Goal: Transaction & Acquisition: Obtain resource

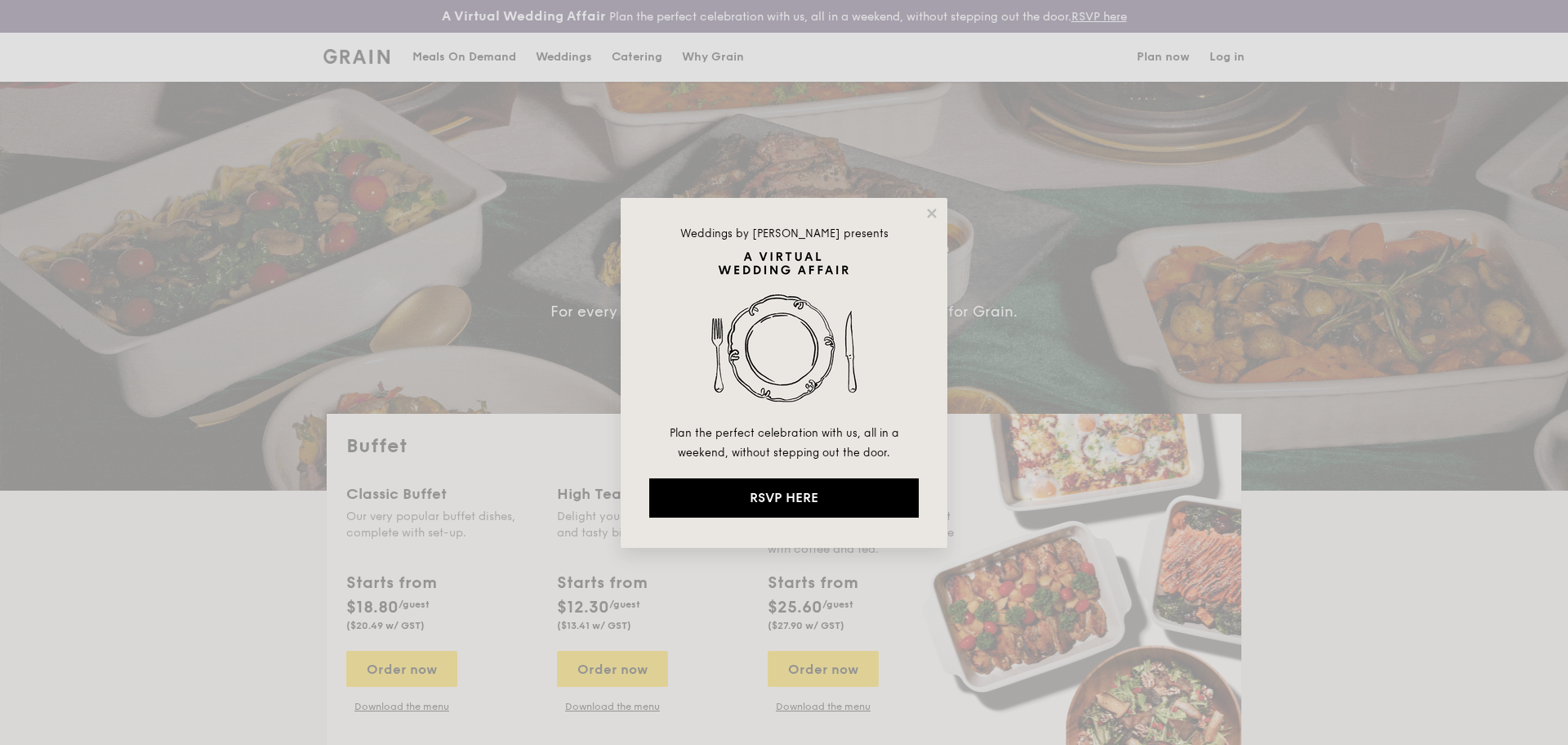
select select
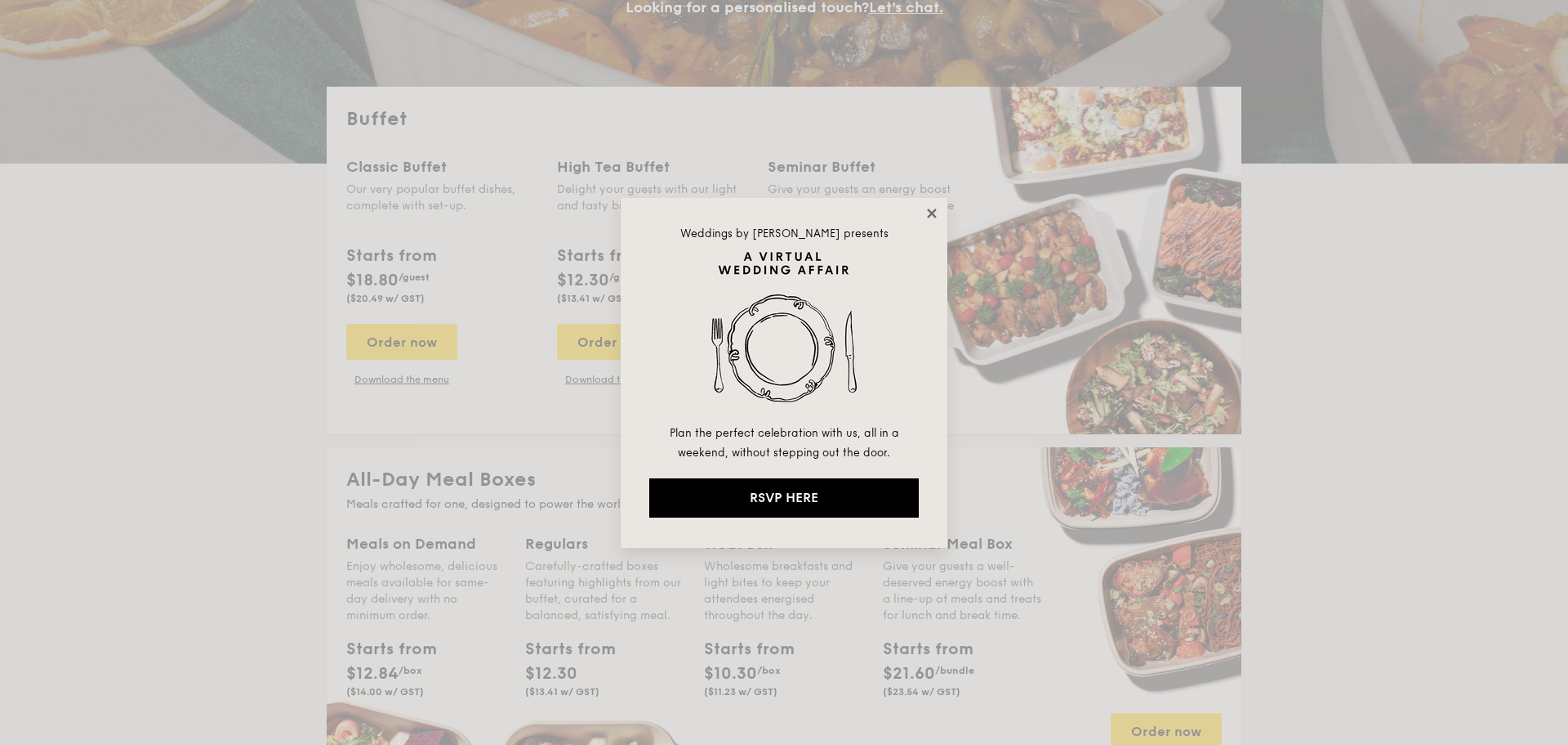
click at [935, 210] on icon at bounding box center [932, 213] width 9 height 9
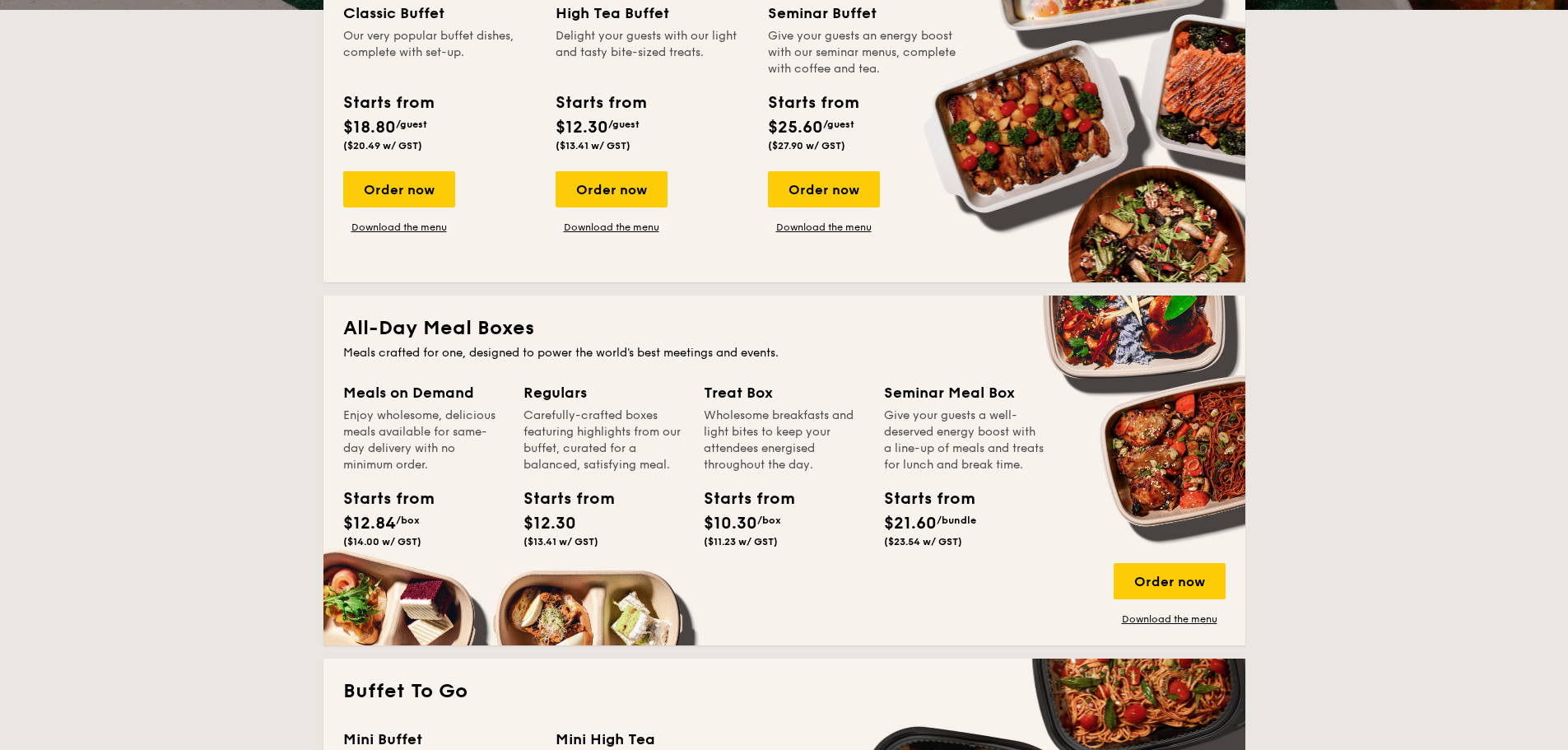
scroll to position [494, 0]
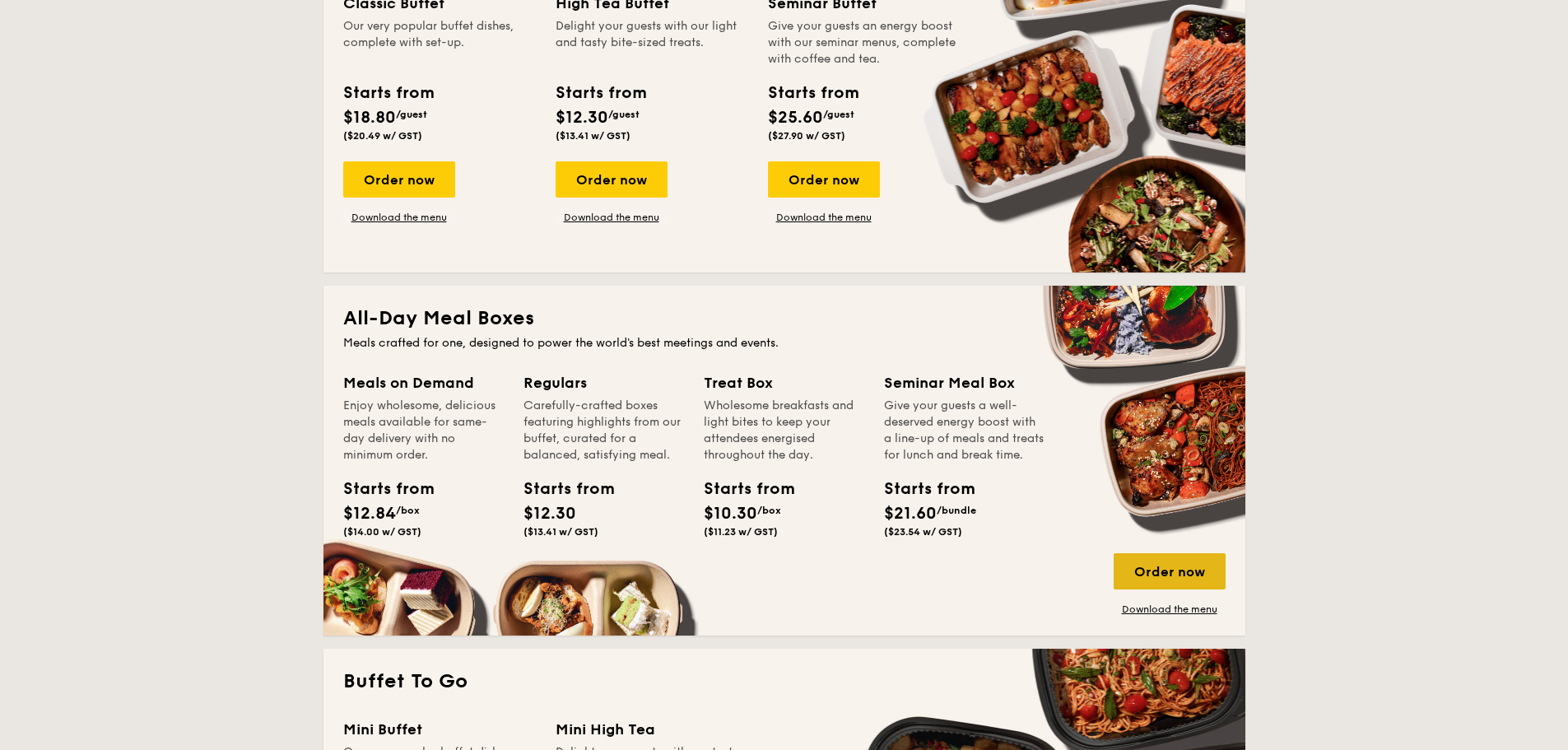
click at [1155, 565] on div "Order now" at bounding box center [1170, 570] width 112 height 36
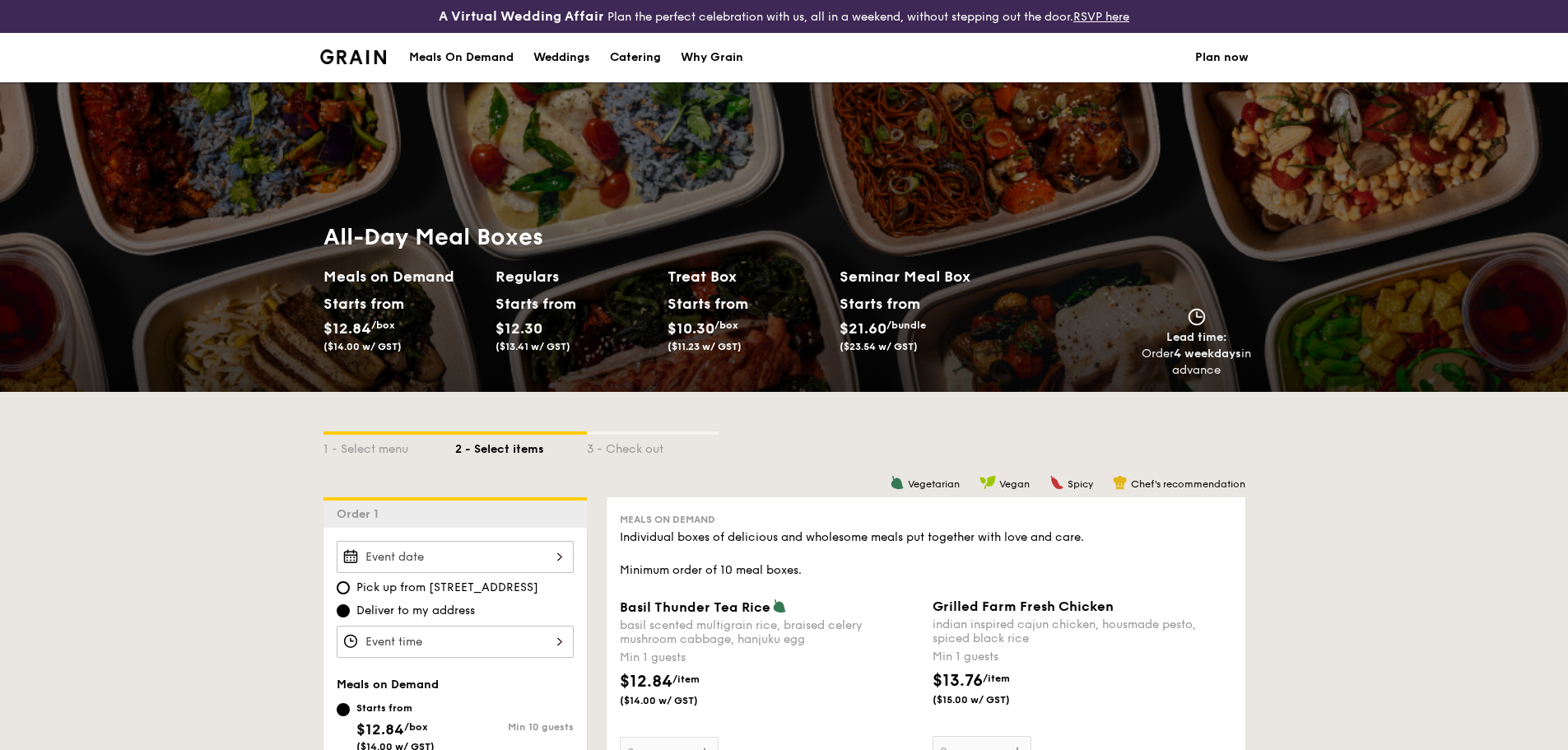
click at [647, 57] on div "Catering" at bounding box center [635, 57] width 51 height 50
select select
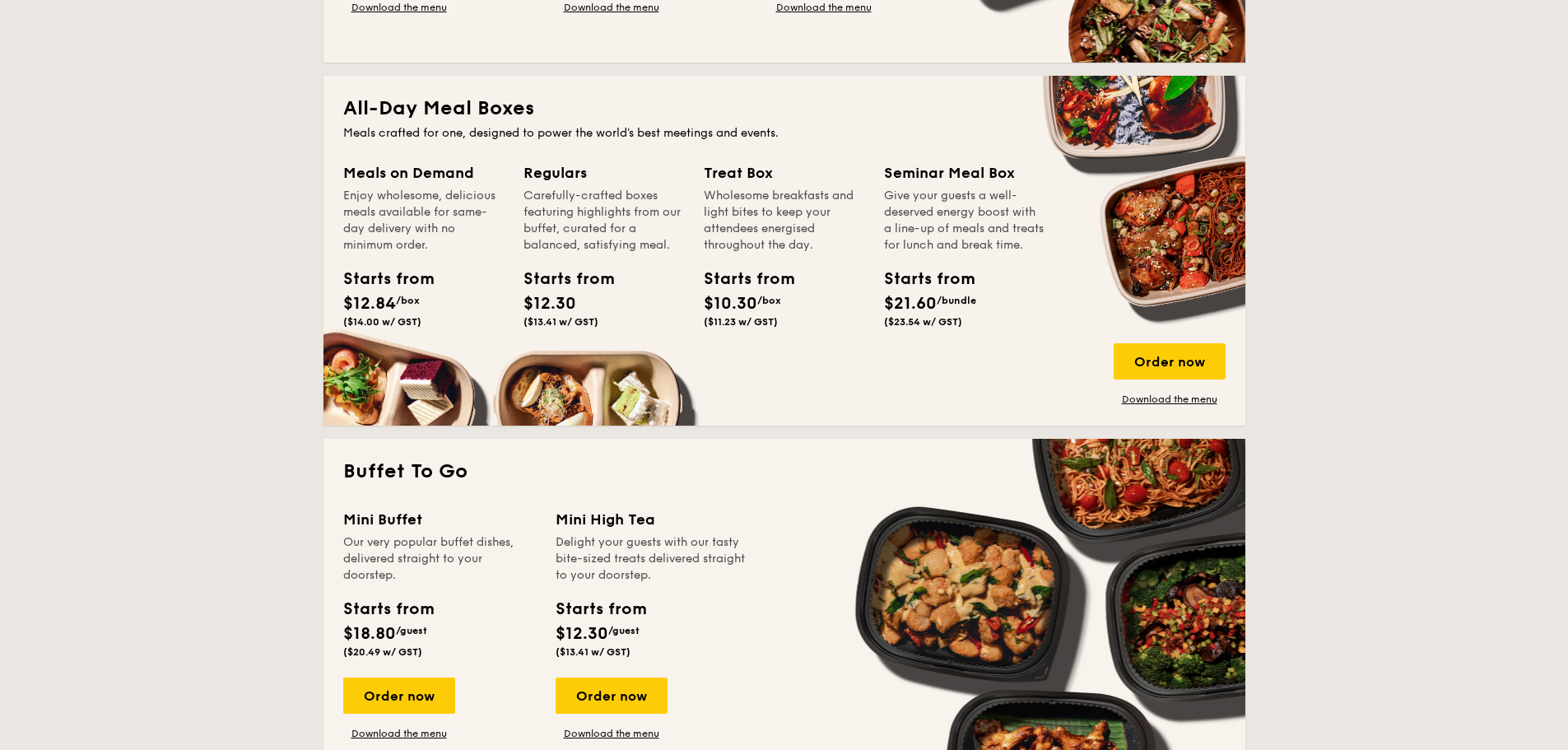
scroll to position [741, 0]
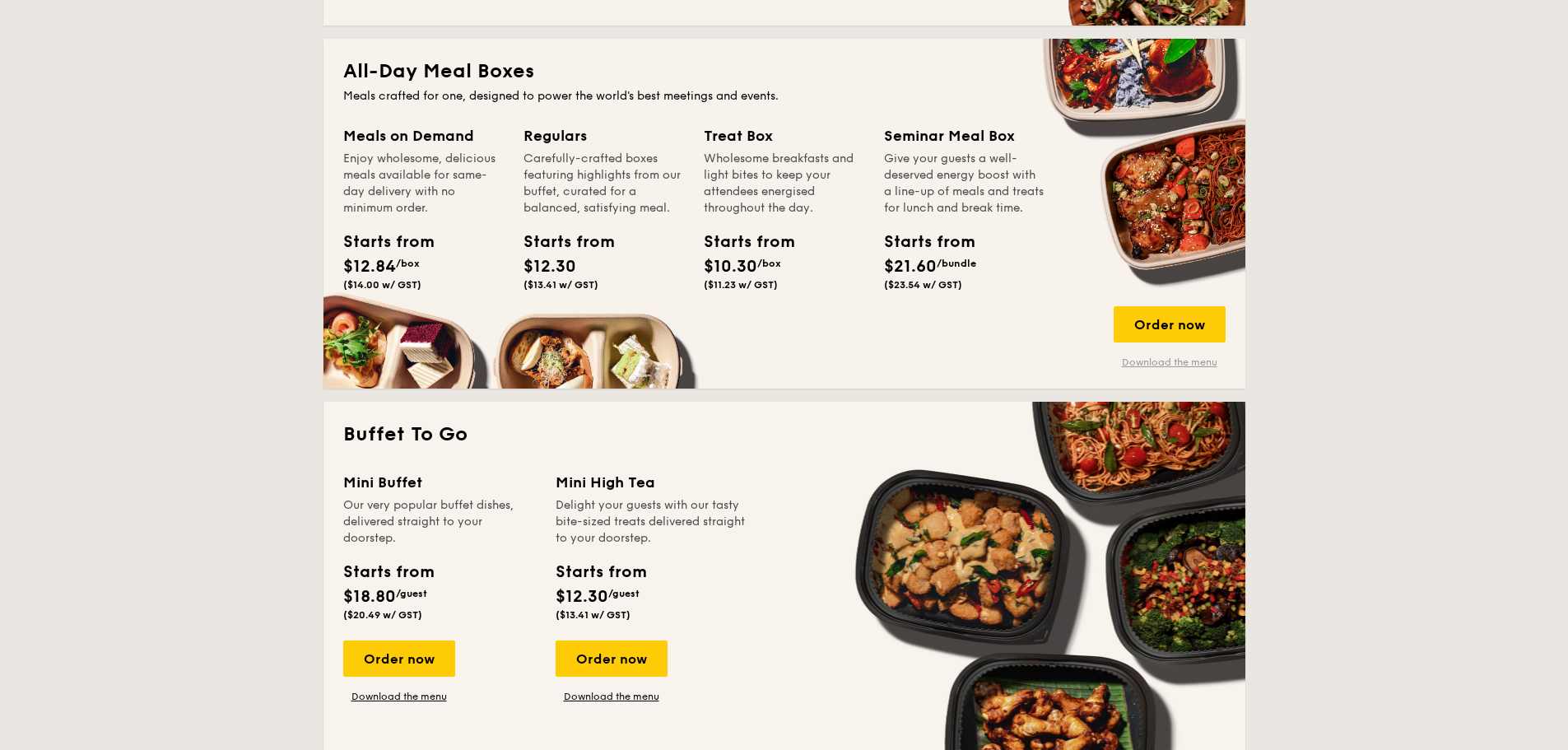
click at [1158, 367] on link "Download the menu" at bounding box center [1170, 362] width 112 height 13
